Goal: Find specific page/section: Find specific page/section

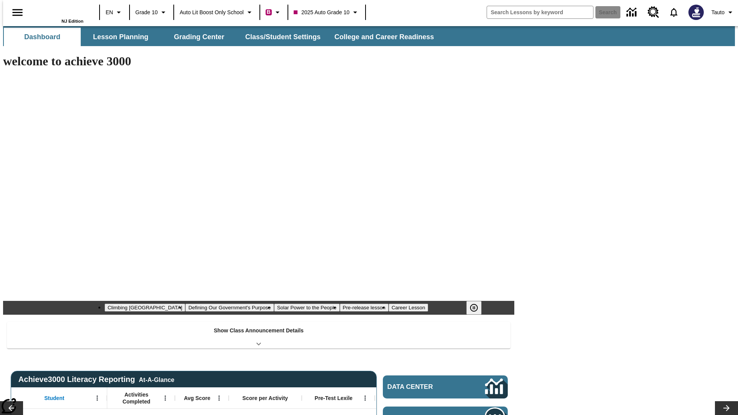
type input "-1"
click at [118, 37] on button "Lesson Planning" at bounding box center [120, 37] width 77 height 18
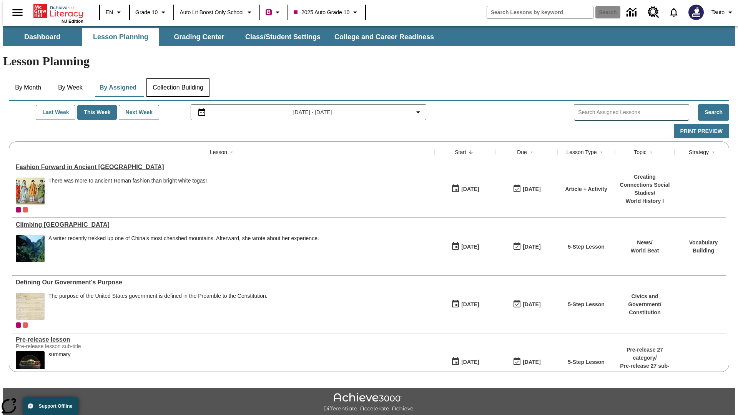
click at [178, 78] on button "Collection Building" at bounding box center [177, 87] width 63 height 18
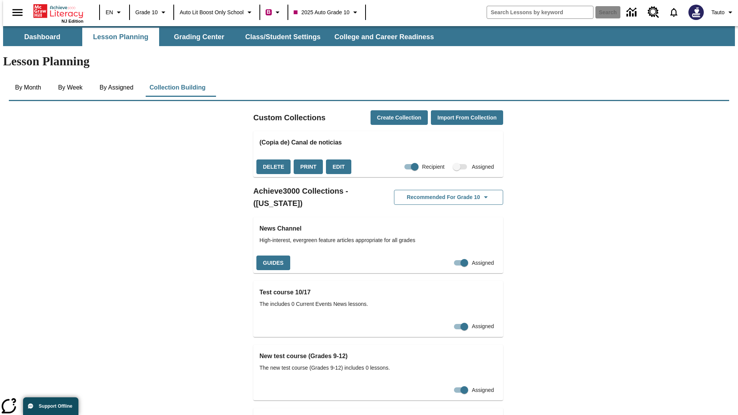
checkbox input "true"
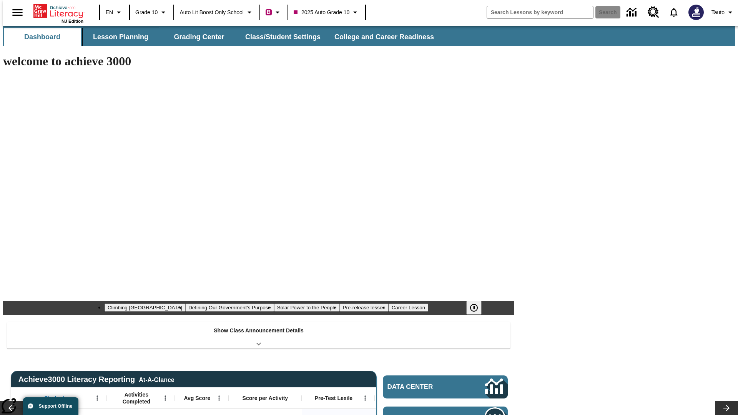
click at [118, 37] on button "Lesson Planning" at bounding box center [120, 37] width 77 height 18
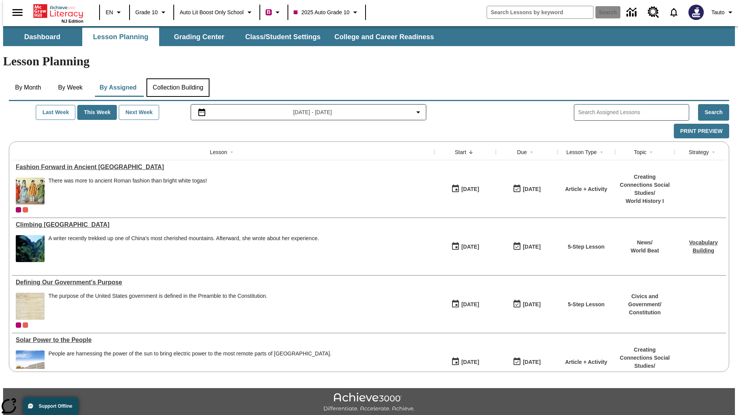
click at [178, 78] on button "Collection Building" at bounding box center [177, 87] width 63 height 18
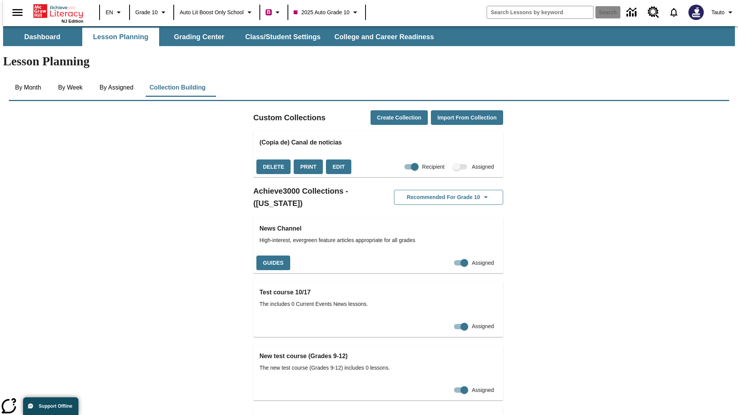
checkbox input "false"
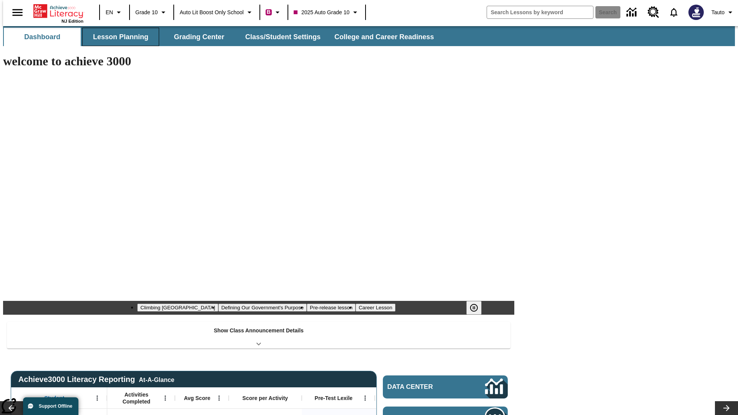
click at [118, 37] on button "Lesson Planning" at bounding box center [120, 37] width 77 height 18
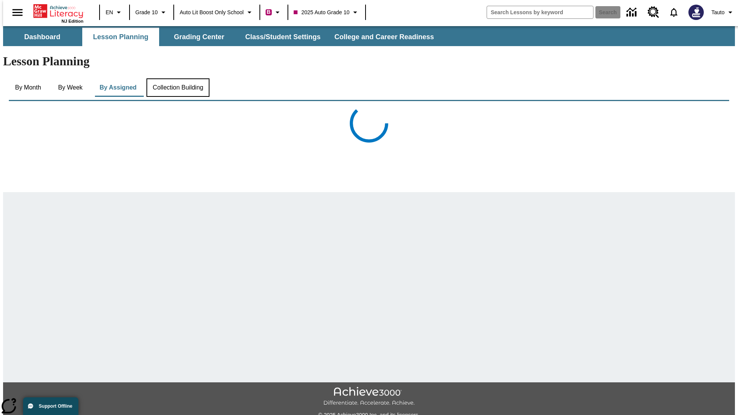
click at [178, 78] on button "Collection Building" at bounding box center [177, 87] width 63 height 18
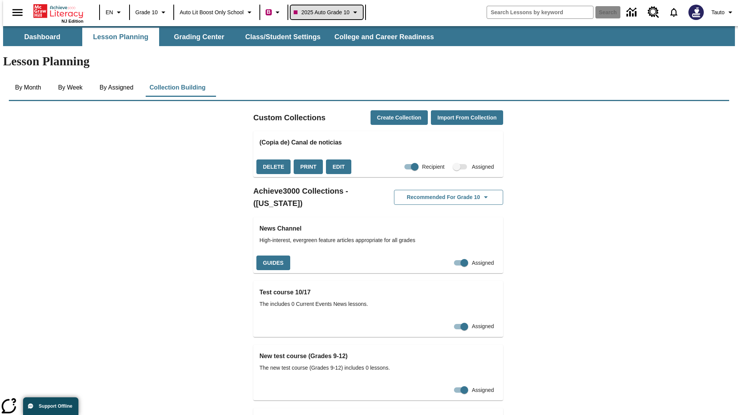
click at [329, 12] on span "2025 Auto Grade 10" at bounding box center [322, 12] width 56 height 8
